Goal: Task Accomplishment & Management: Manage account settings

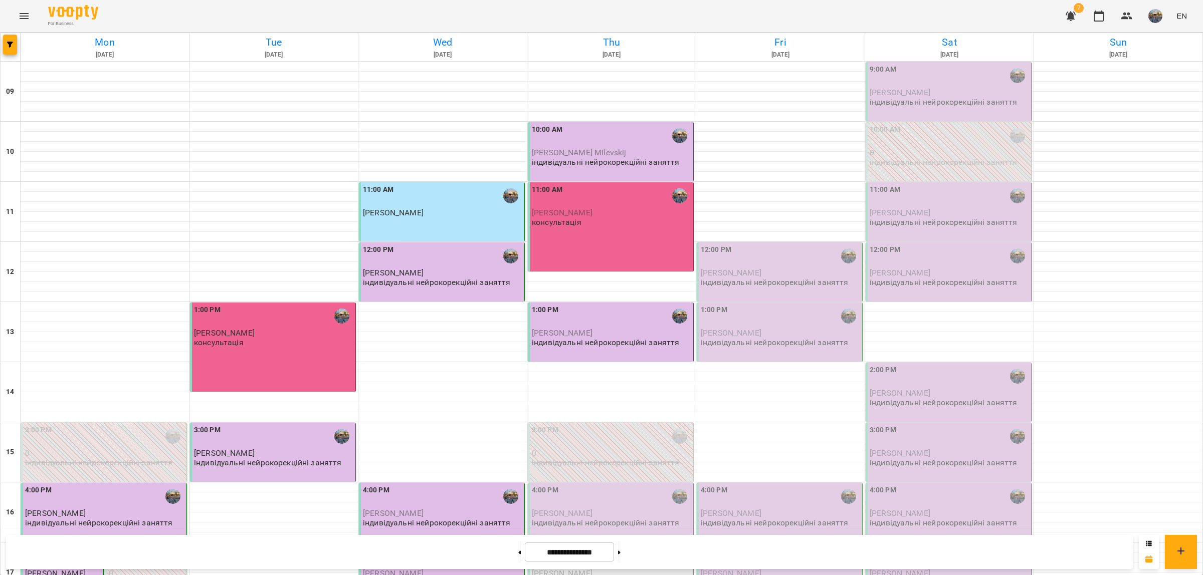
scroll to position [193, 0]
click at [593, 519] on p "індивідуальні нейрокорекційні заняття" at bounding box center [605, 523] width 147 height 9
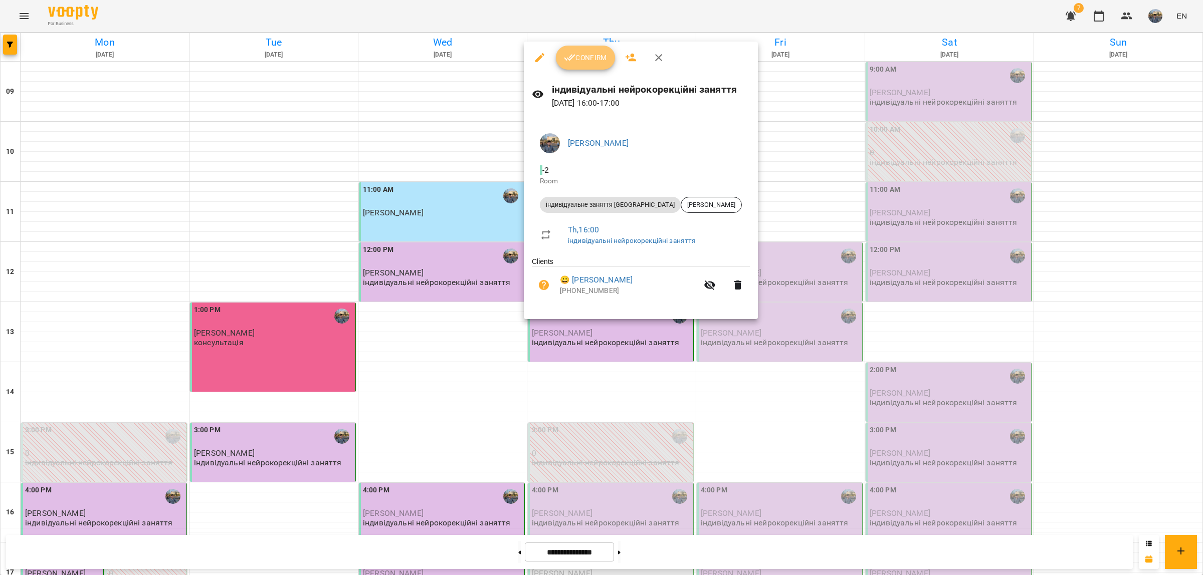
click at [592, 58] on span "Confirm" at bounding box center [585, 58] width 43 height 12
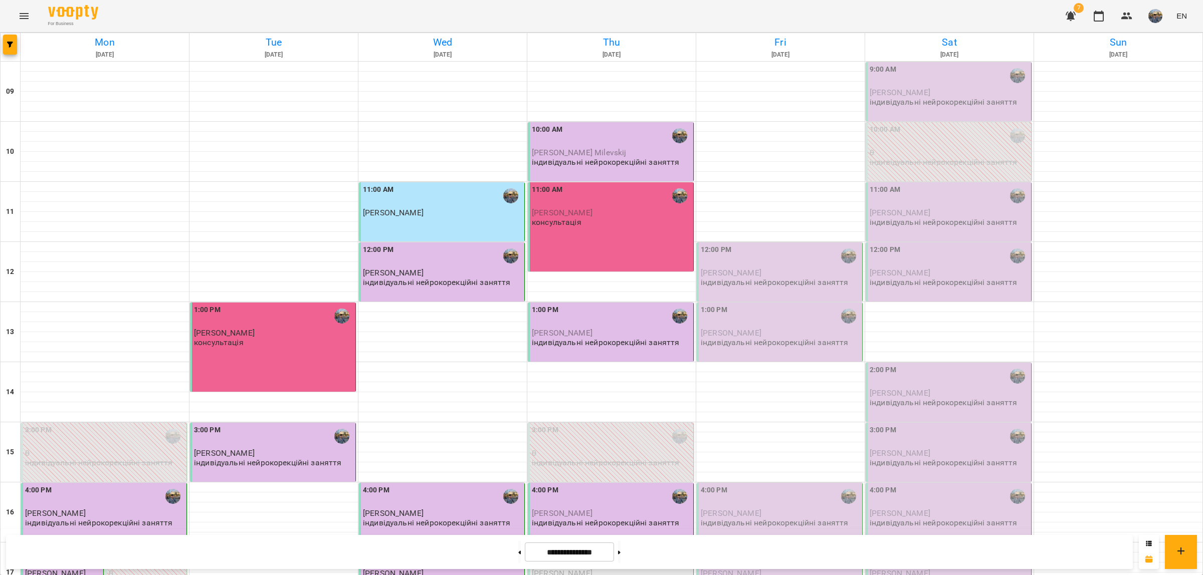
scroll to position [188, 0]
click at [596, 569] on p "[PERSON_NAME]" at bounding box center [611, 573] width 159 height 9
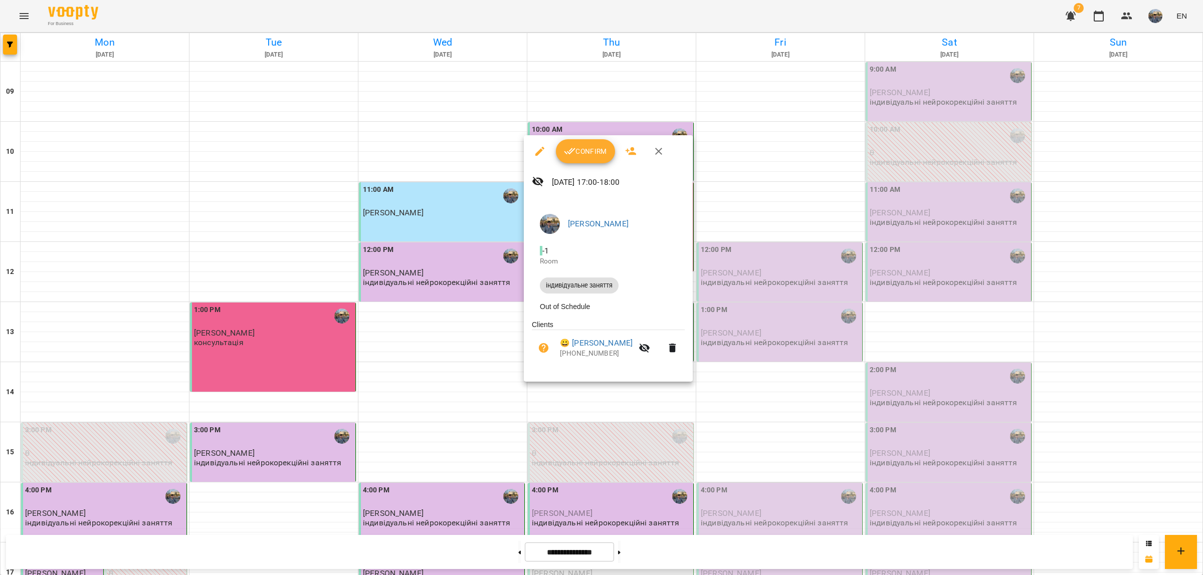
click at [580, 147] on span "Confirm" at bounding box center [585, 151] width 43 height 12
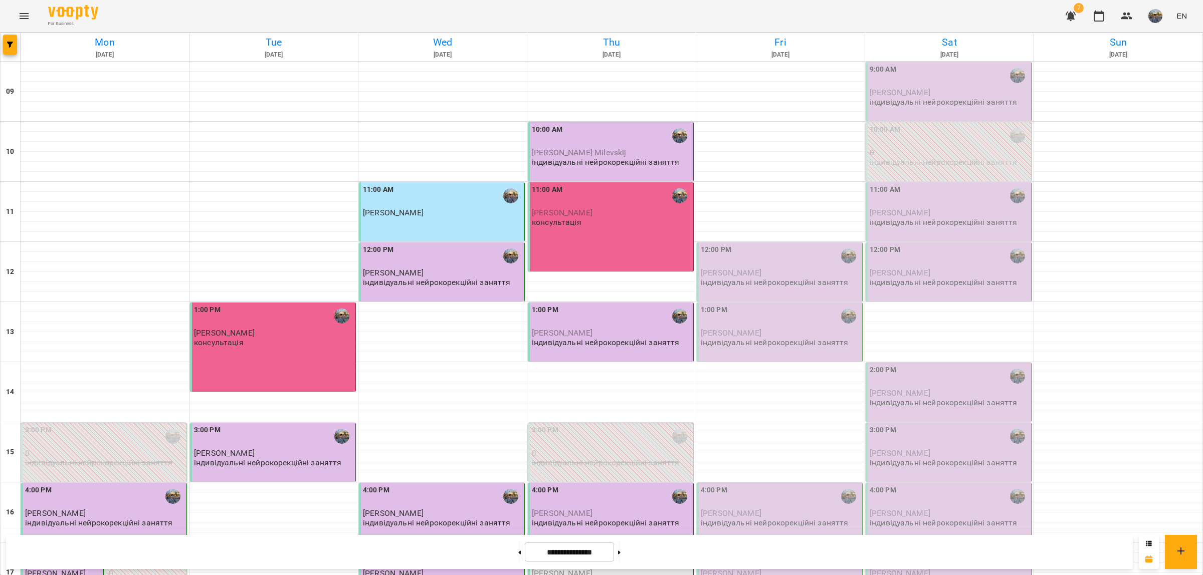
scroll to position [188, 0]
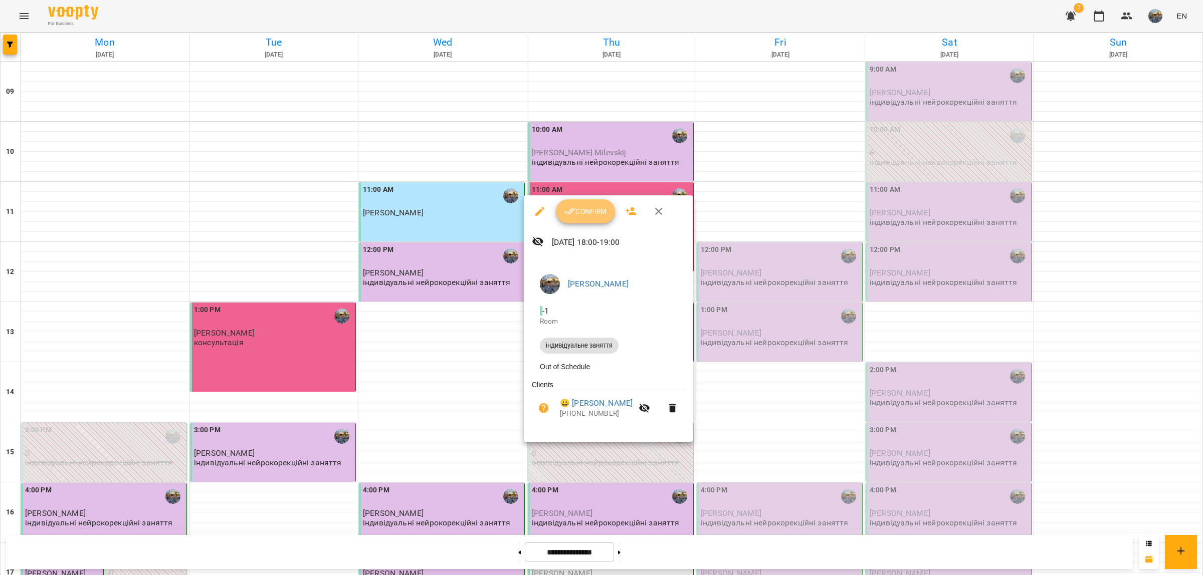
click at [591, 221] on button "Confirm" at bounding box center [585, 211] width 59 height 24
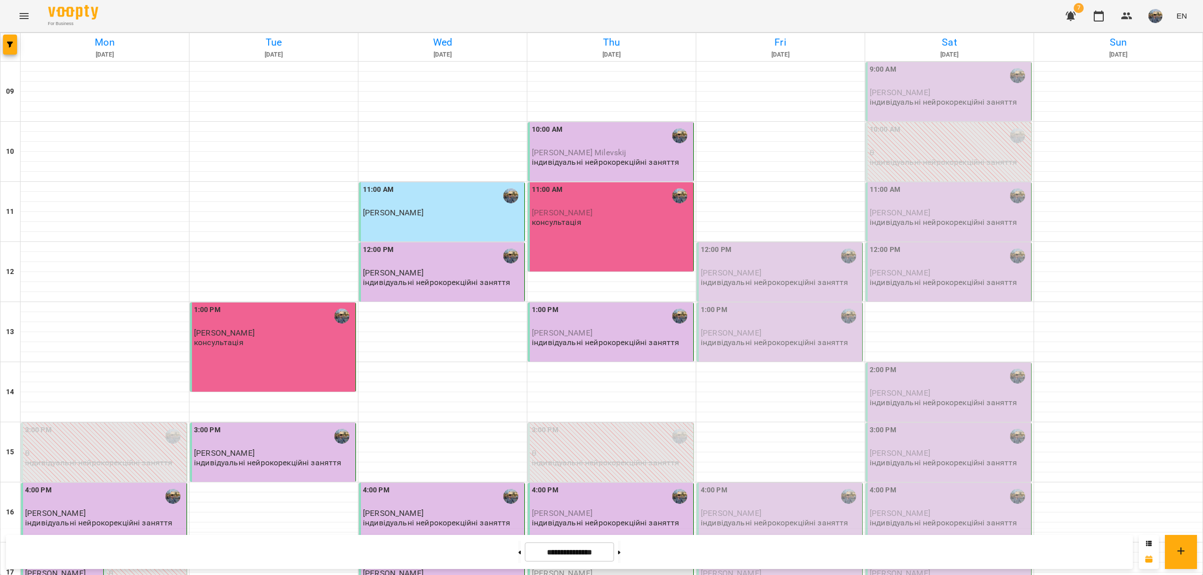
scroll to position [193, 0]
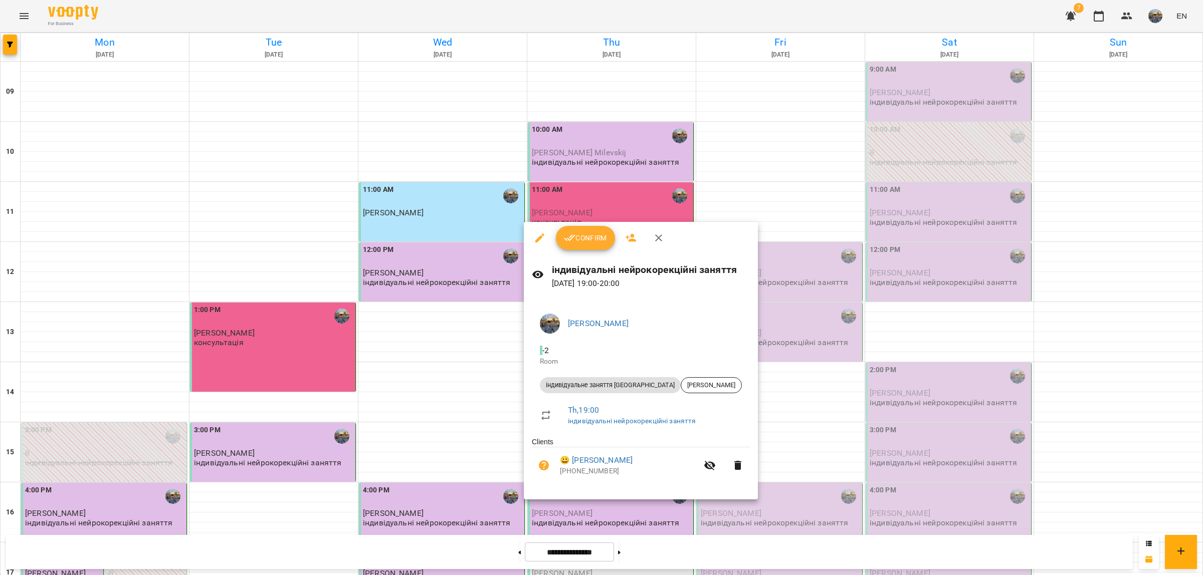
click at [585, 236] on span "Confirm" at bounding box center [585, 238] width 43 height 12
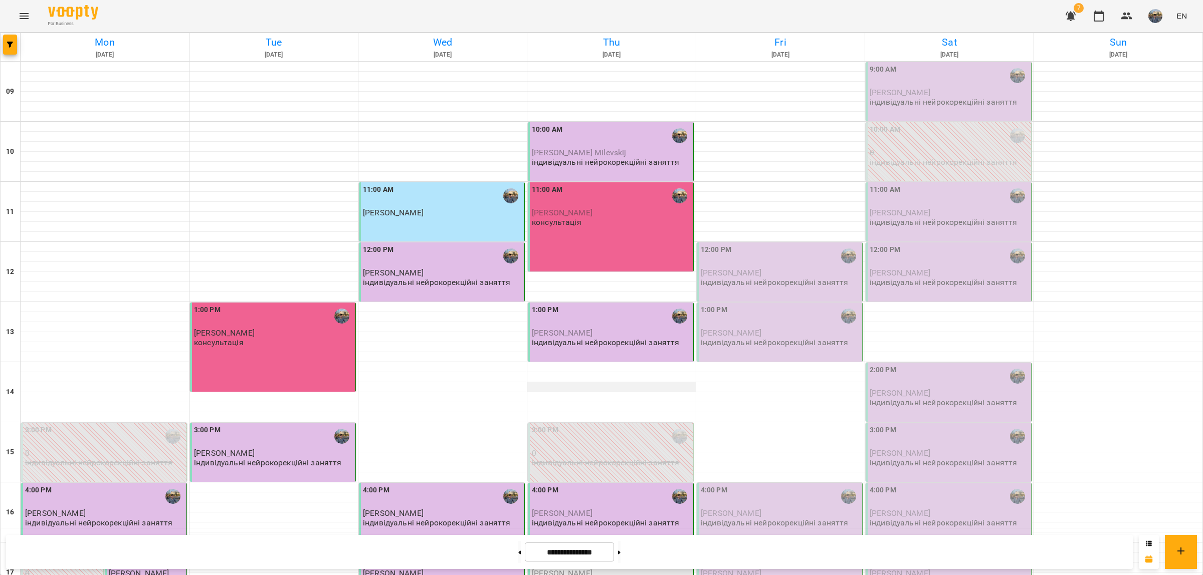
scroll to position [193, 0]
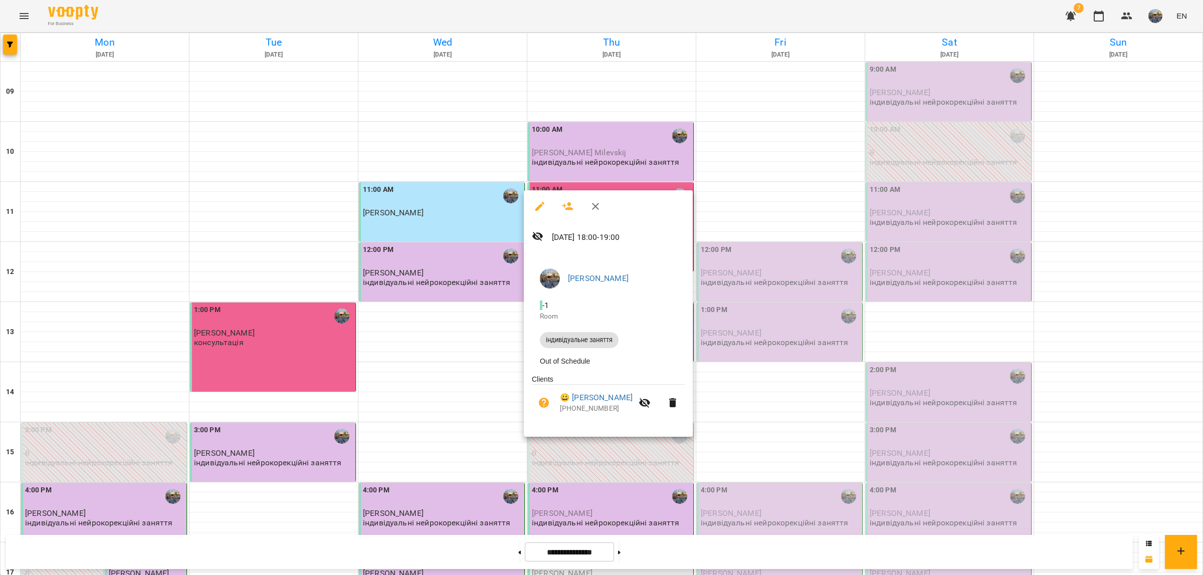
click at [634, 491] on div at bounding box center [601, 287] width 1203 height 575
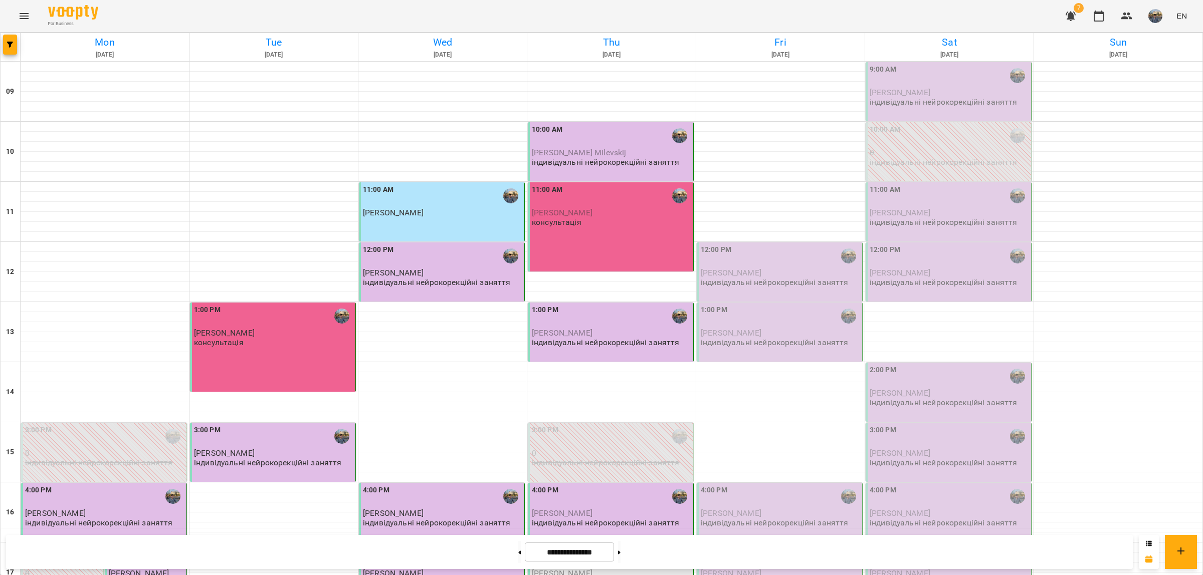
click at [592, 569] on div "[PERSON_NAME]" at bounding box center [611, 573] width 159 height 9
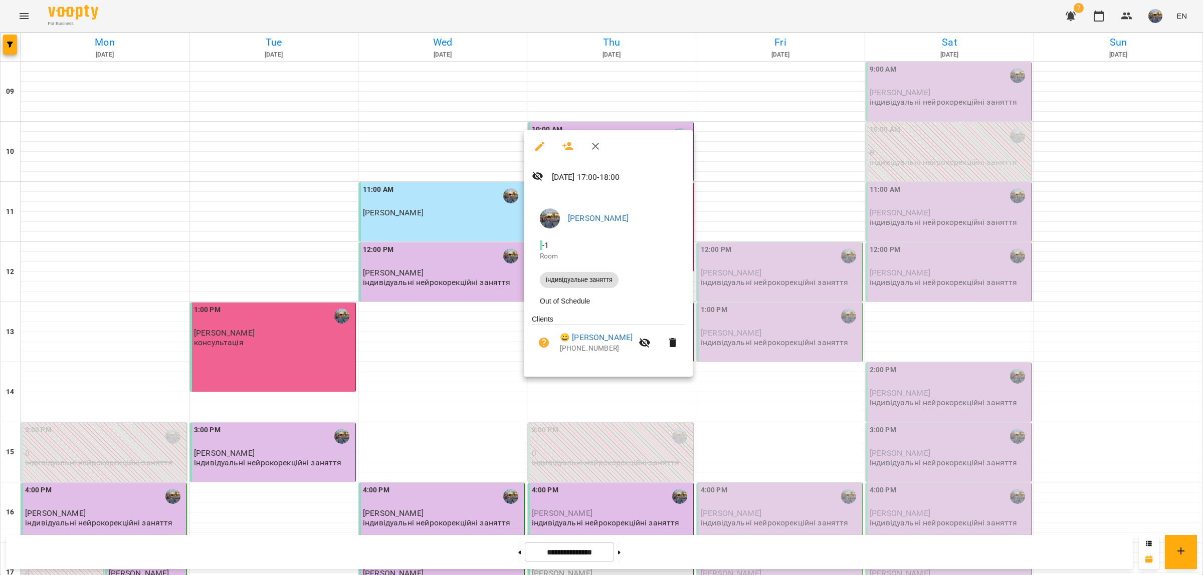
click at [605, 477] on div at bounding box center [601, 287] width 1203 height 575
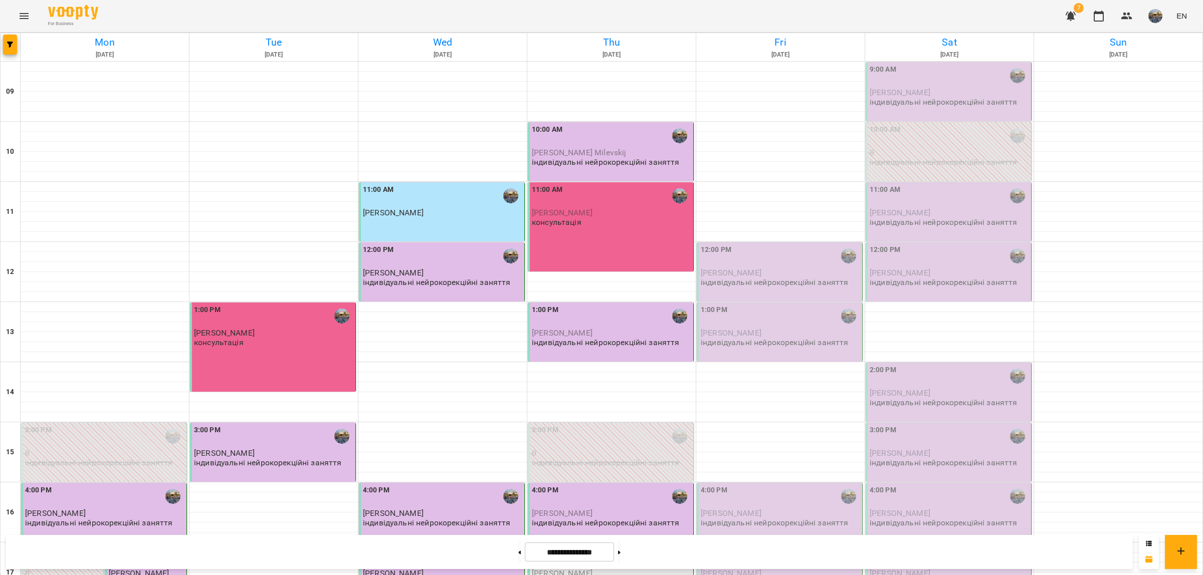
click at [622, 509] on p "[PERSON_NAME]" at bounding box center [611, 513] width 159 height 9
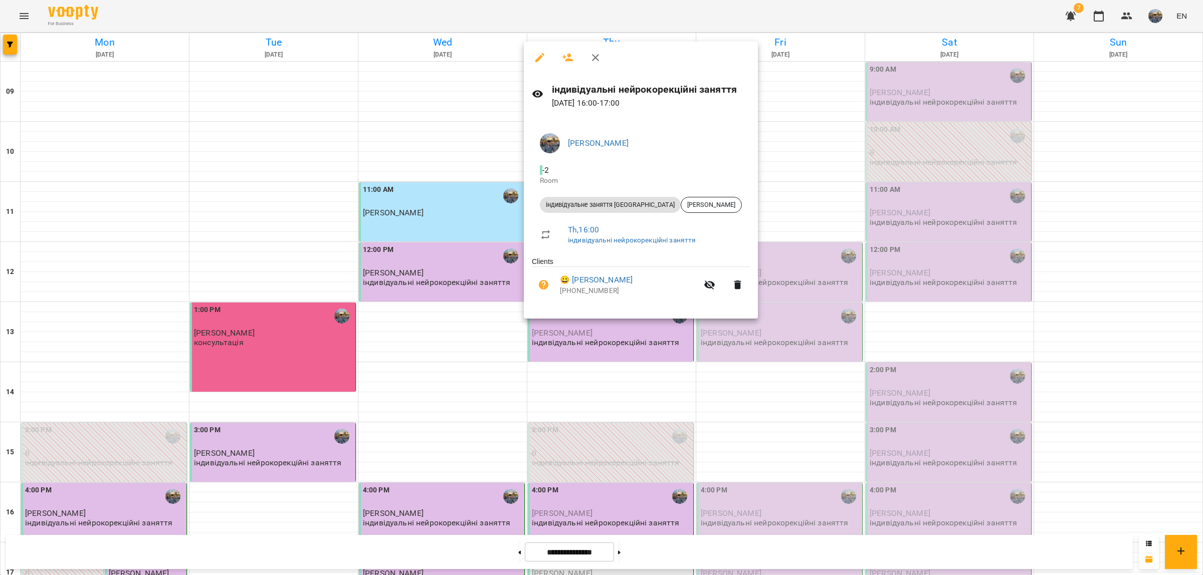
click at [623, 450] on div at bounding box center [601, 287] width 1203 height 575
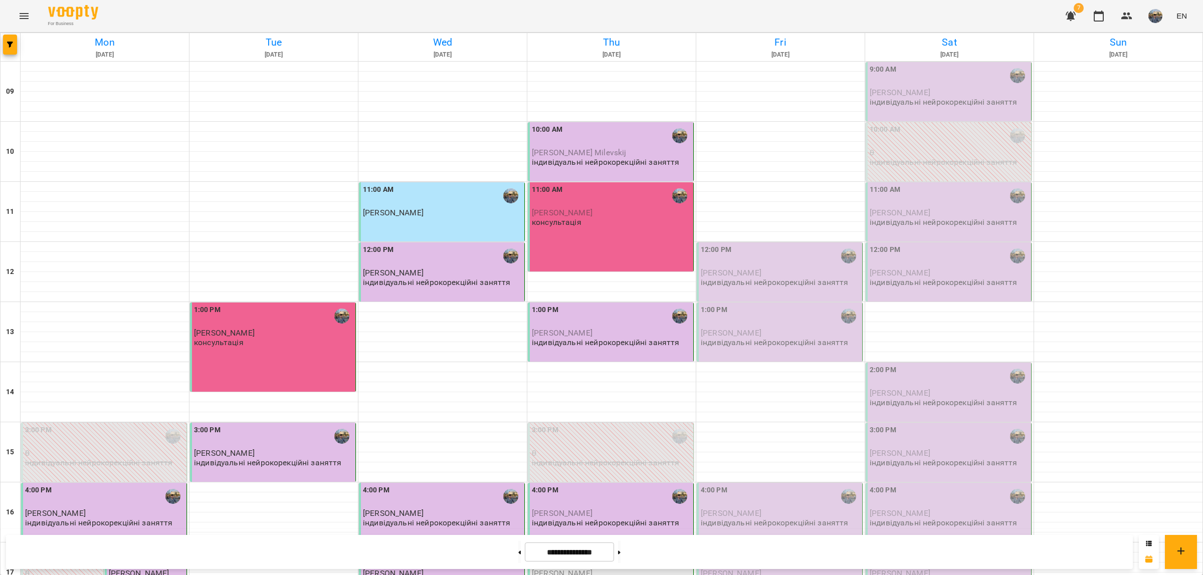
scroll to position [0, 0]
click at [933, 148] on p "0" at bounding box center [949, 152] width 159 height 9
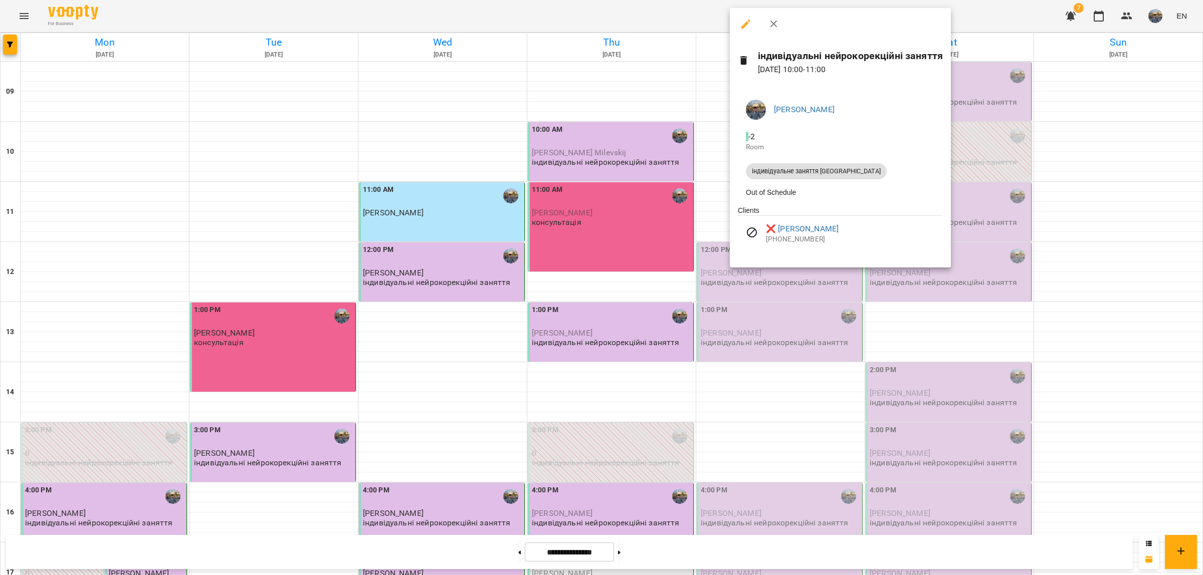
click at [1003, 164] on div at bounding box center [601, 287] width 1203 height 575
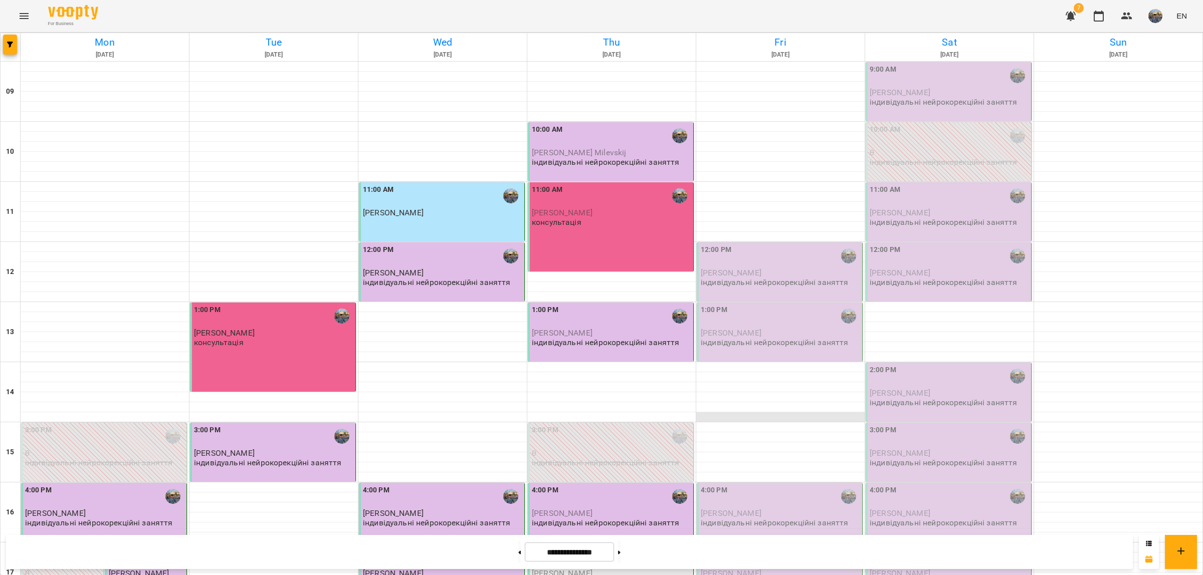
scroll to position [193, 0]
